Goal: Share content: Share content

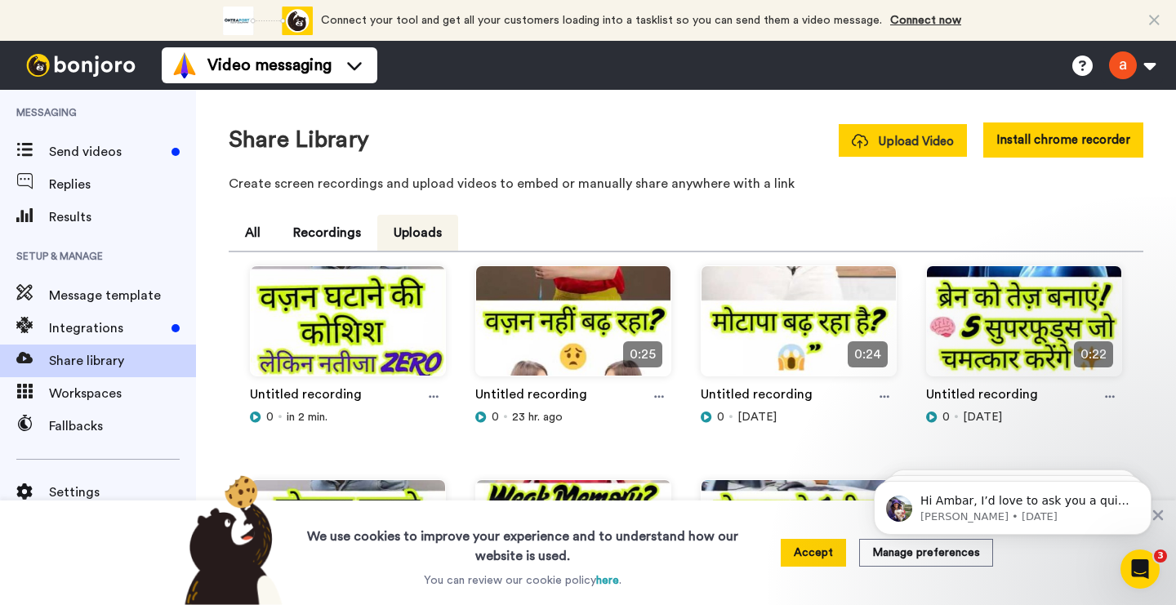
click at [908, 144] on span "Upload Video" at bounding box center [903, 141] width 102 height 17
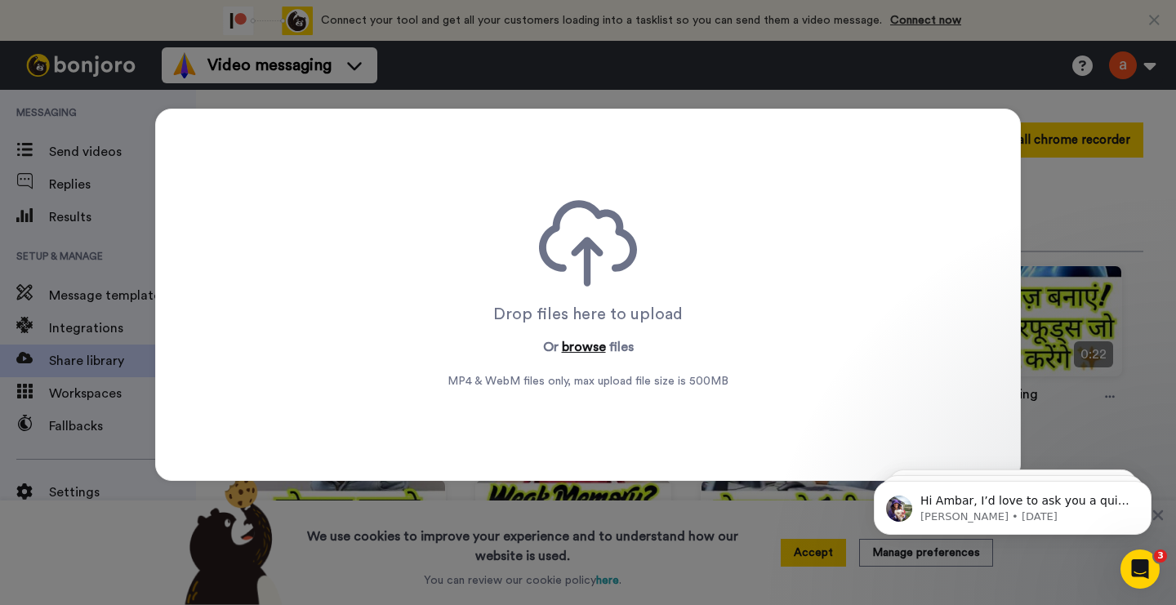
click at [580, 349] on button "browse" at bounding box center [584, 347] width 44 height 20
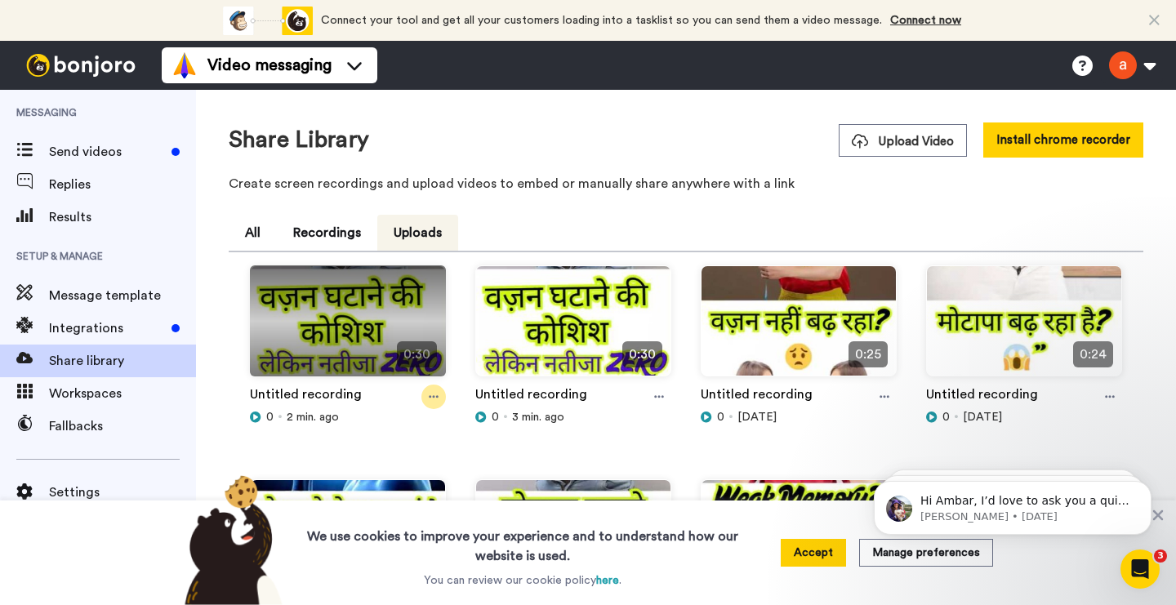
click at [431, 396] on icon at bounding box center [434, 396] width 10 height 11
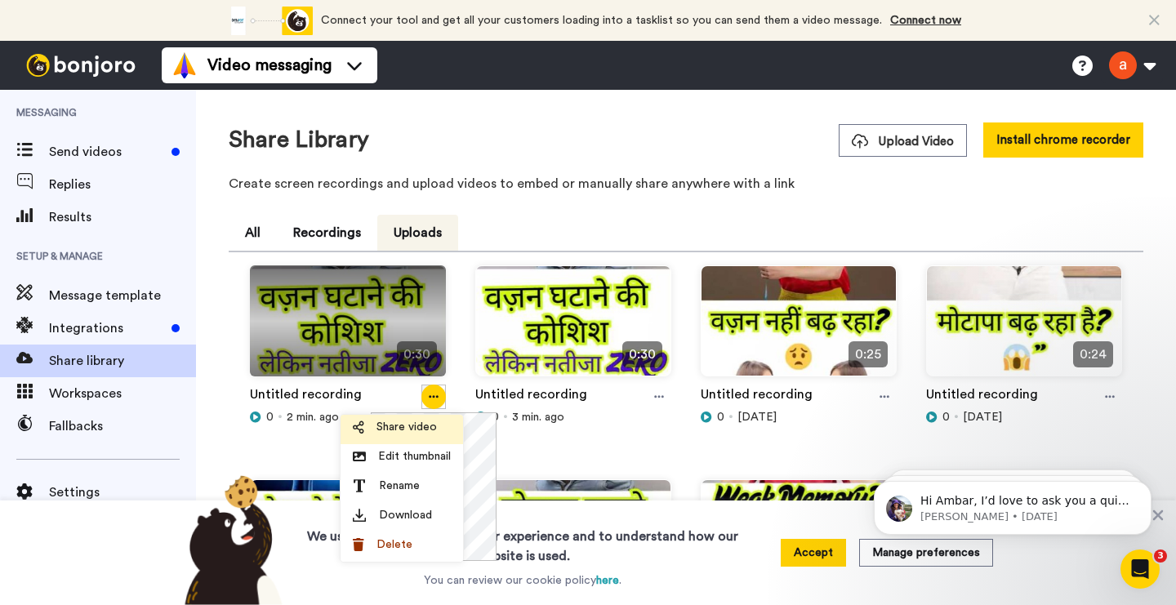
click at [411, 427] on span "Share video" at bounding box center [406, 427] width 60 height 16
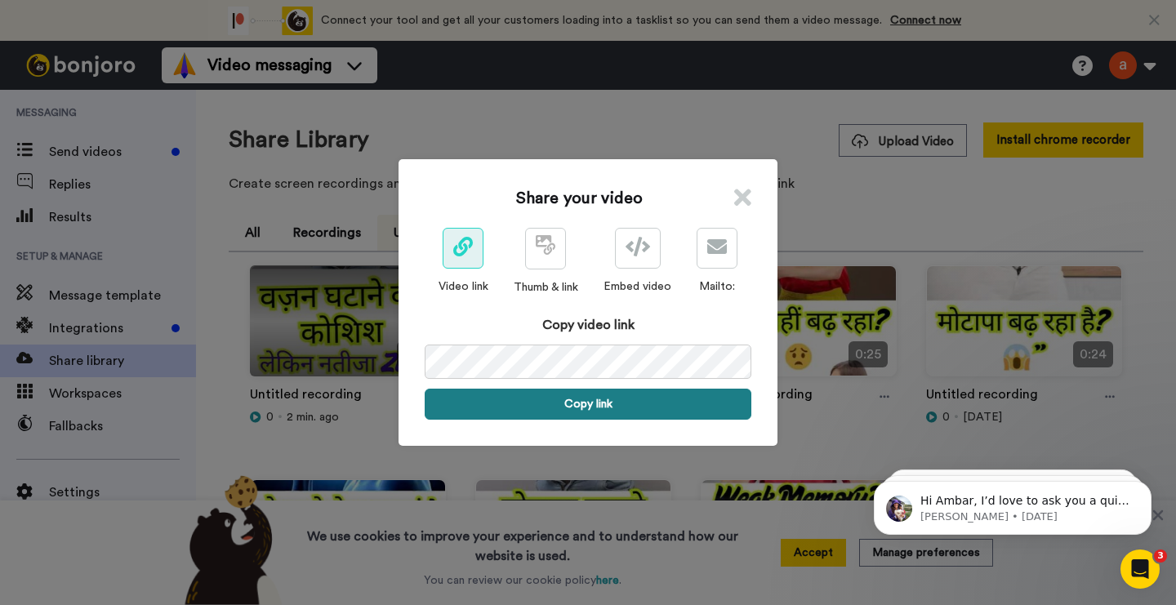
click at [581, 413] on button "Copy link" at bounding box center [588, 404] width 327 height 31
